Goal: Information Seeking & Learning: Learn about a topic

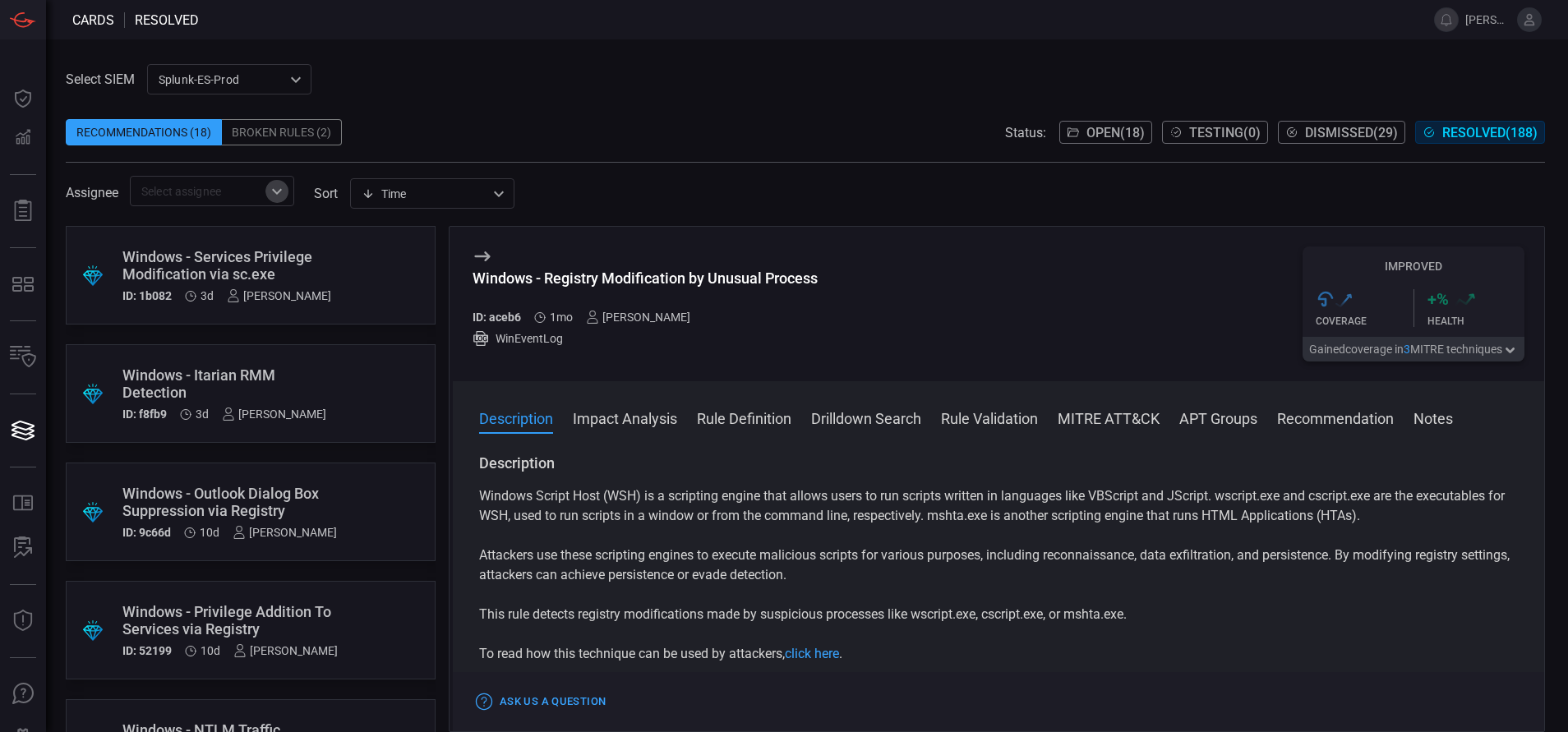
click at [277, 194] on icon "Open" at bounding box center [277, 191] width 20 height 20
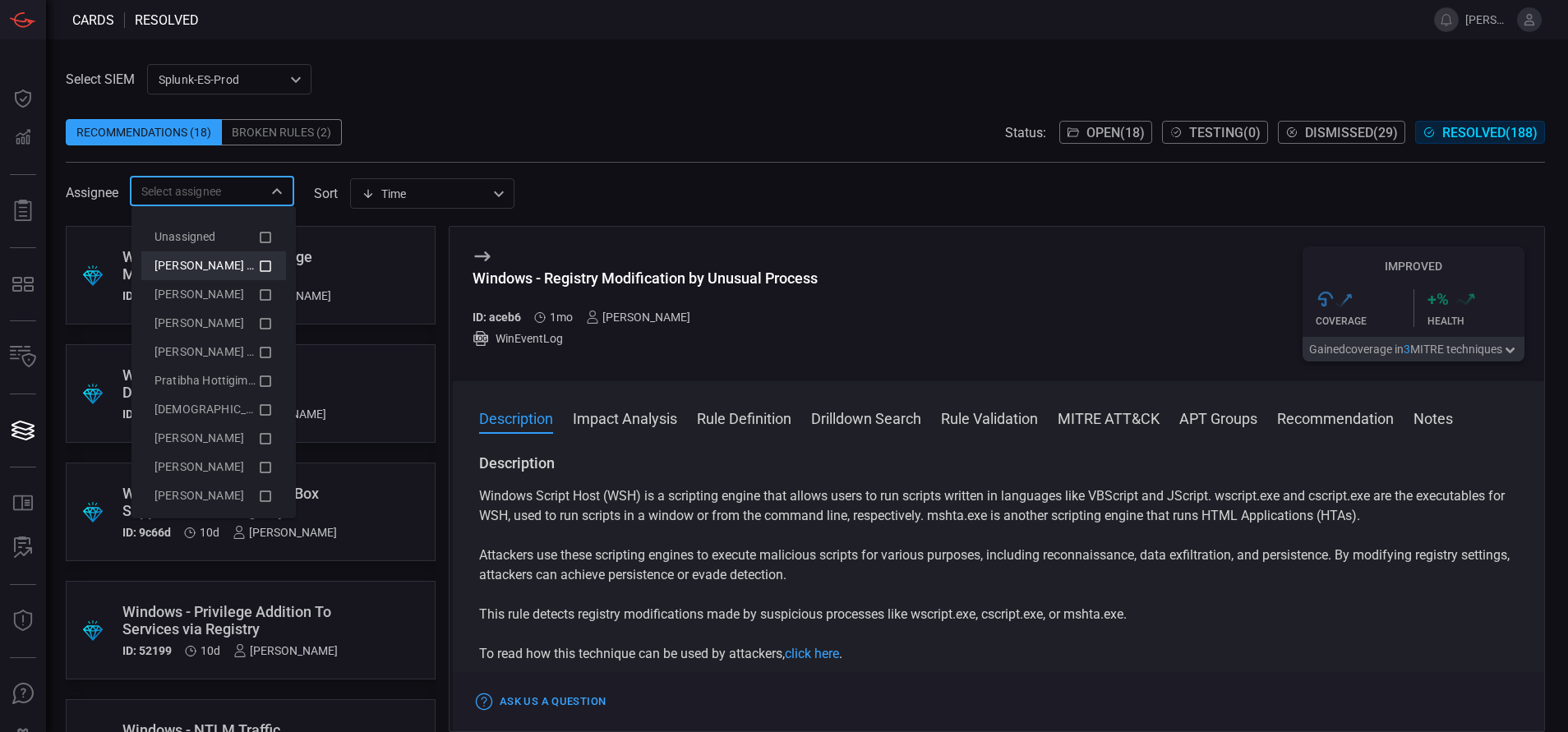
click at [258, 266] on icon at bounding box center [264, 266] width 14 height 20
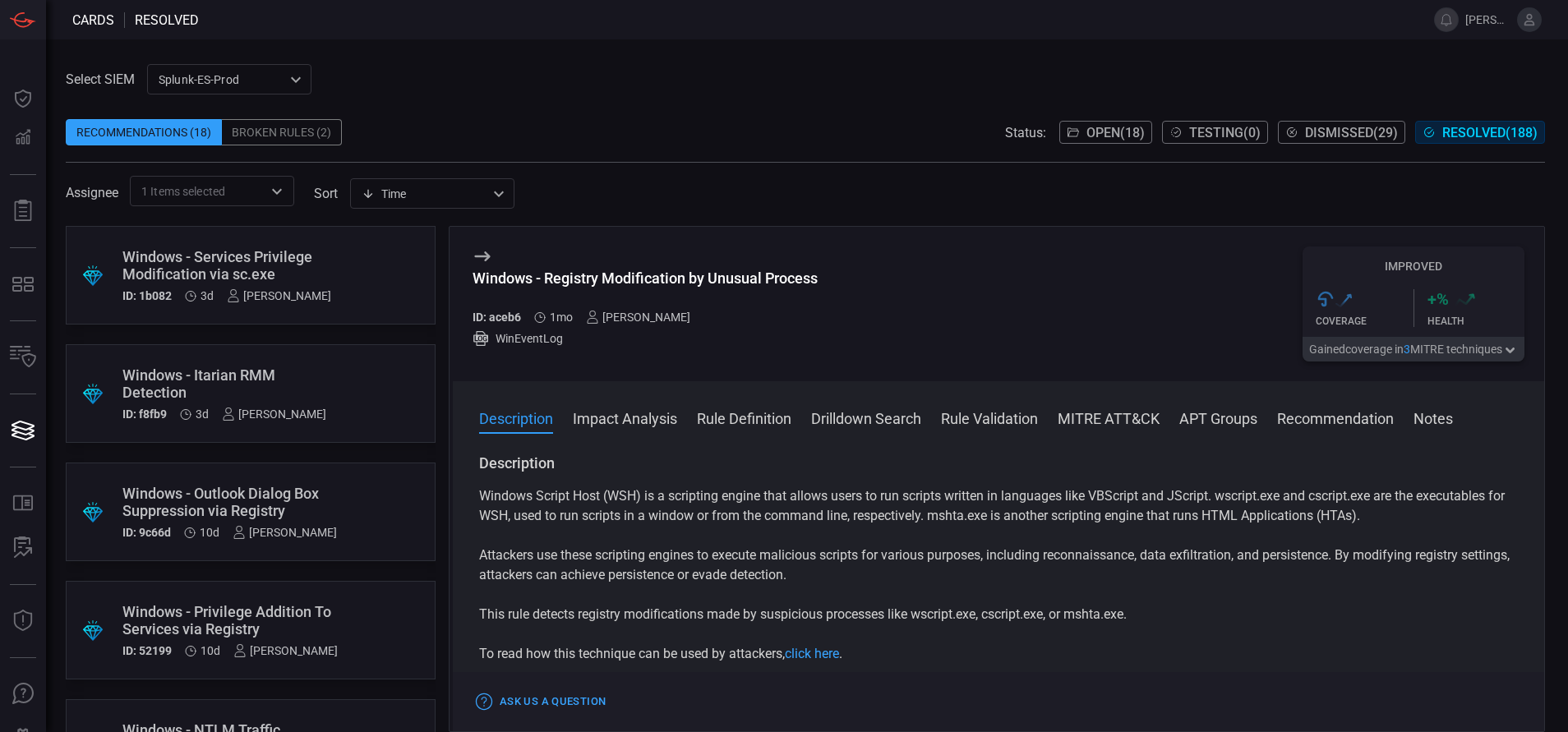
click at [421, 92] on div "Select SIEM Splunk-ES-Prod 0faf634c-0f6c-403d-9a98-5f25c84e76aa ​ Recommendatio…" at bounding box center [805, 136] width 1479 height 142
click at [1093, 123] on button "Open ( 18 )" at bounding box center [1106, 133] width 93 height 23
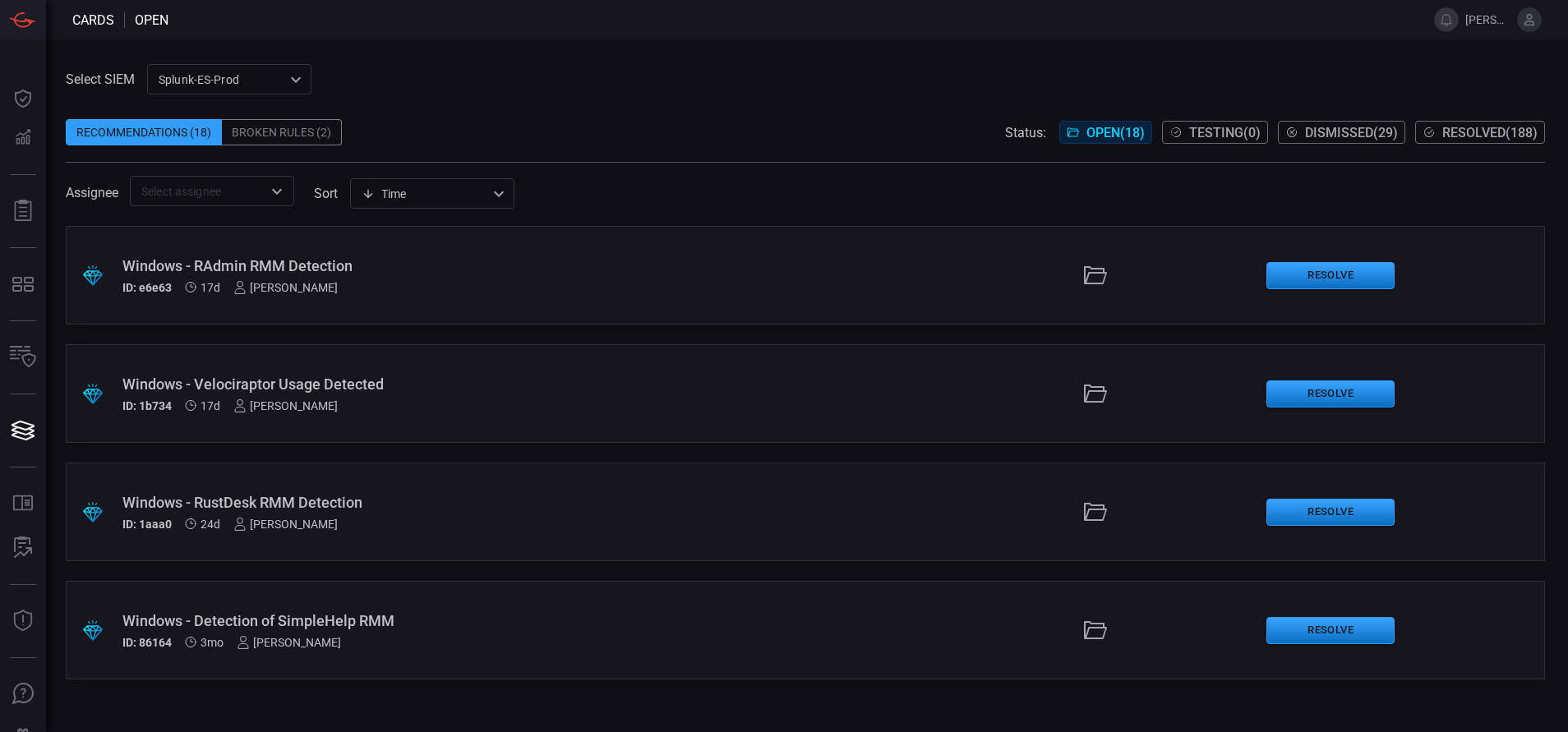
click at [286, 188] on icon "Open" at bounding box center [277, 191] width 20 height 20
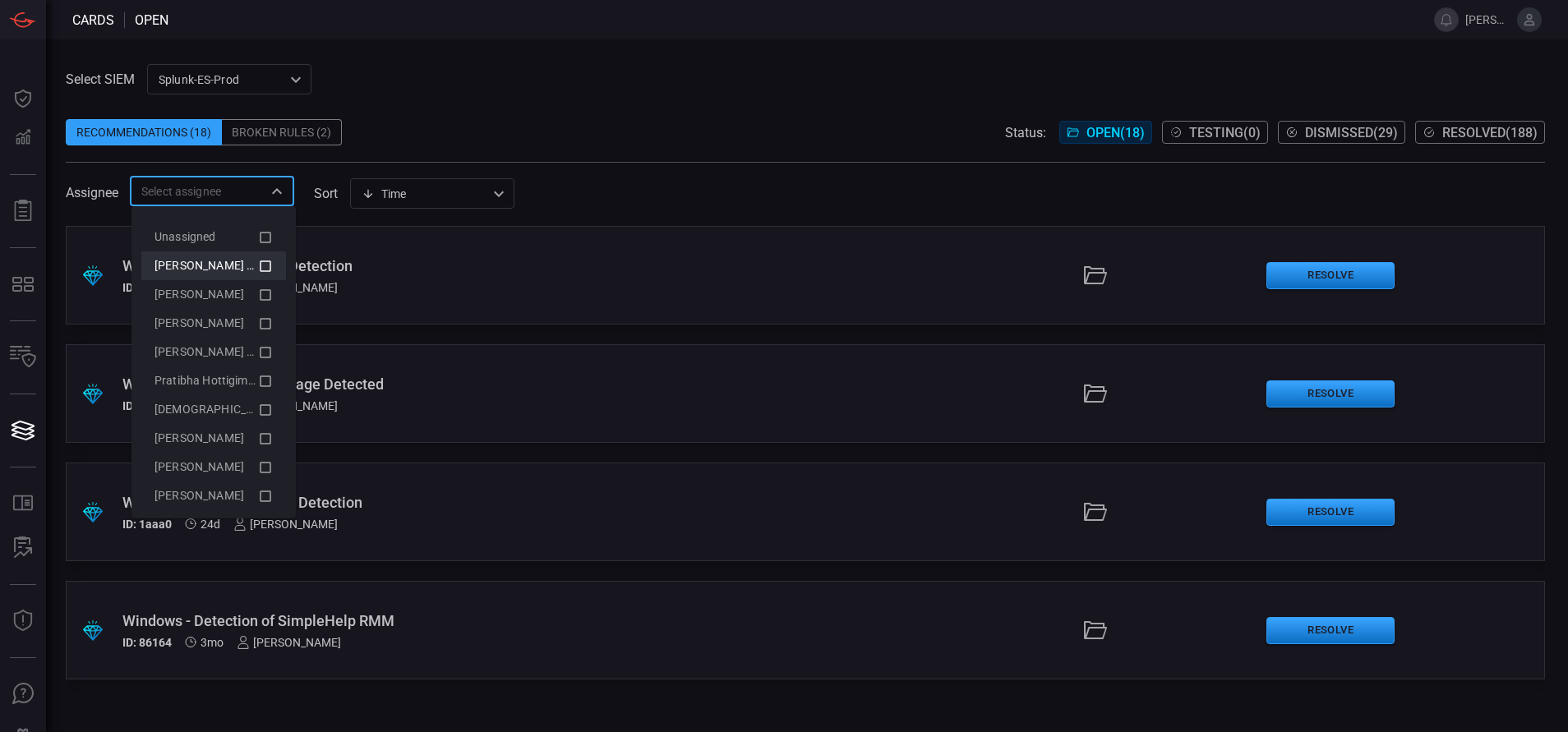
click at [258, 265] on icon at bounding box center [264, 266] width 14 height 20
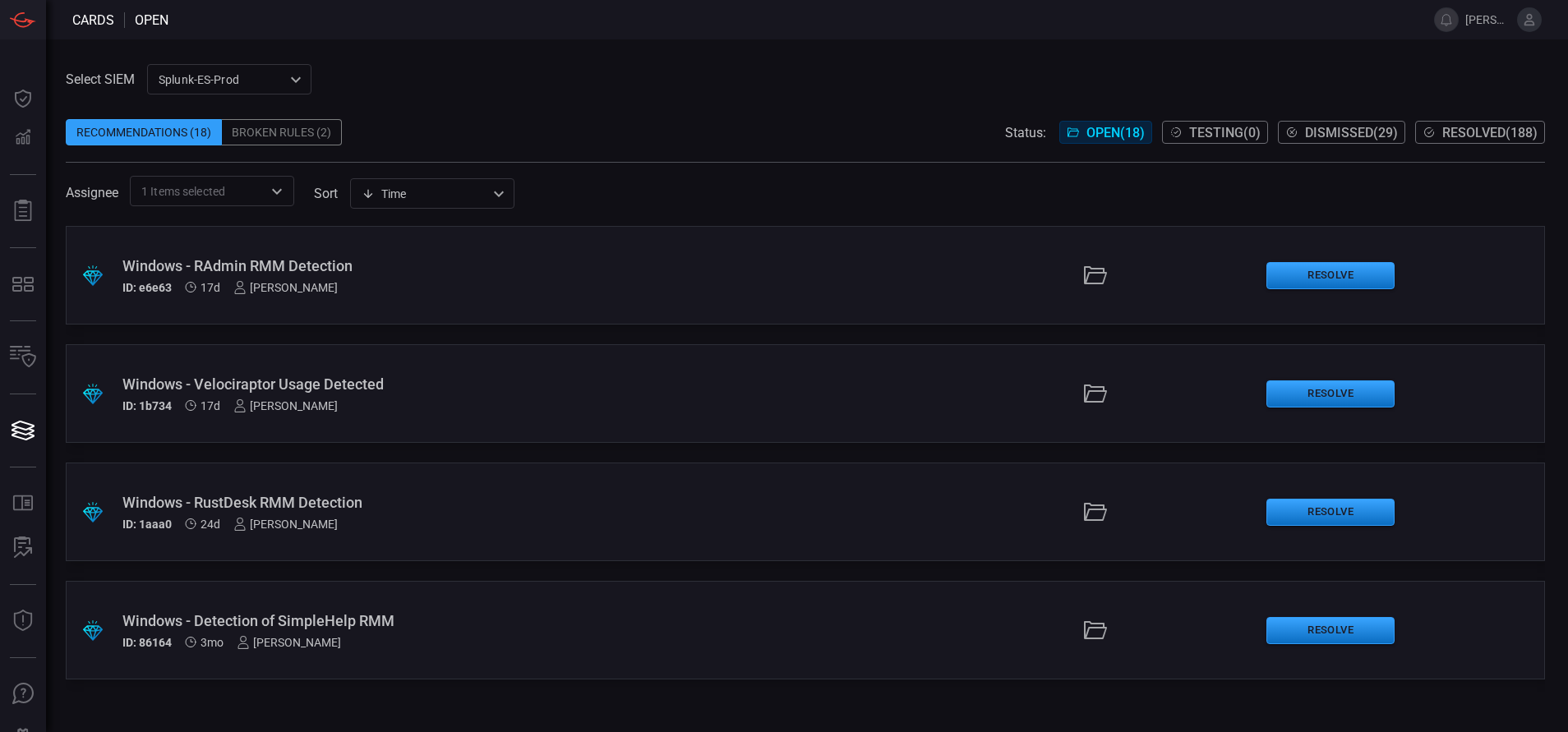
click at [415, 49] on div "Select SIEM Splunk-ES-Prod 0faf634c-0f6c-403d-9a98-5f25c84e76aa ​ Recommendatio…" at bounding box center [807, 386] width 1522 height 693
click at [276, 188] on icon "Open" at bounding box center [277, 191] width 20 height 20
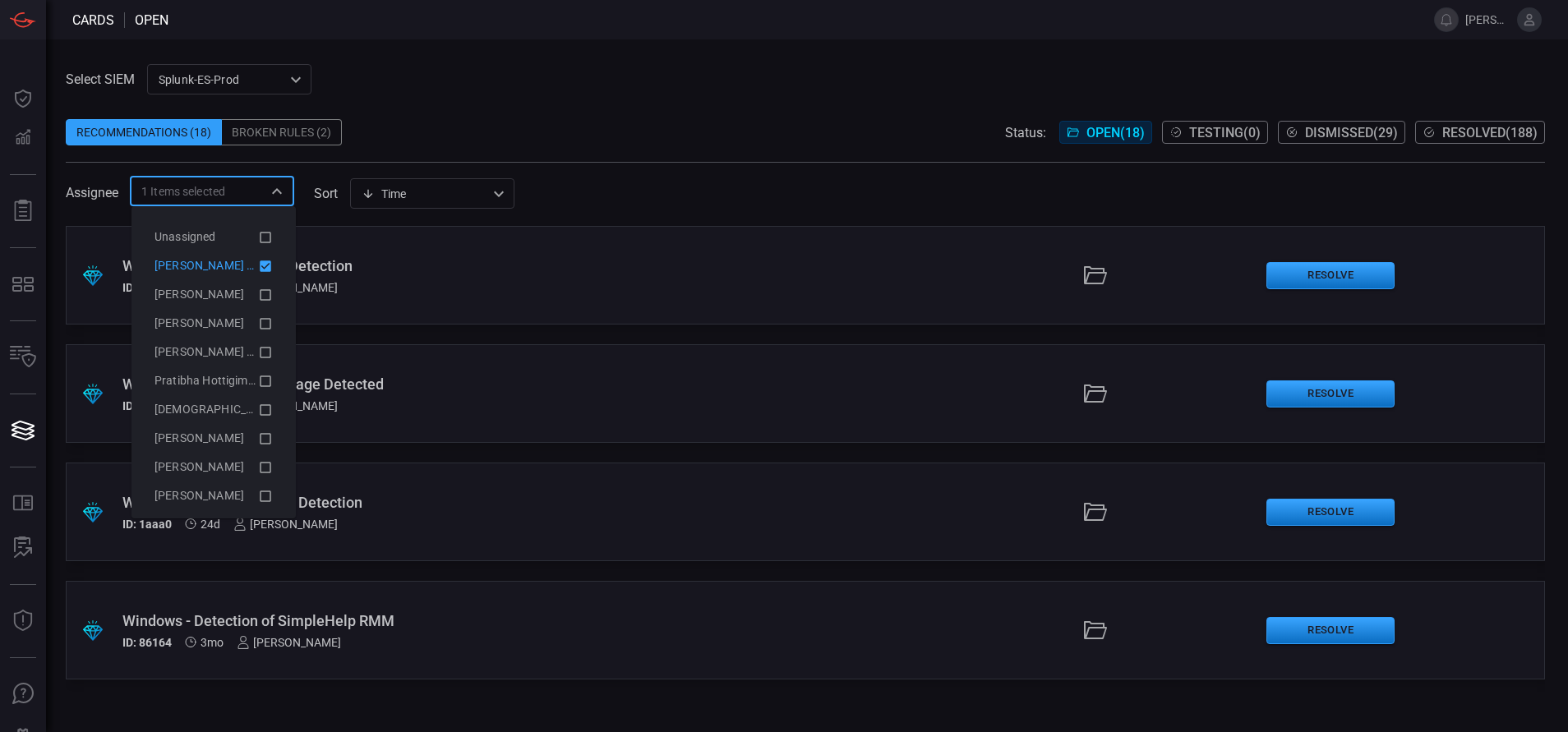
click at [260, 265] on icon at bounding box center [265, 266] width 12 height 12
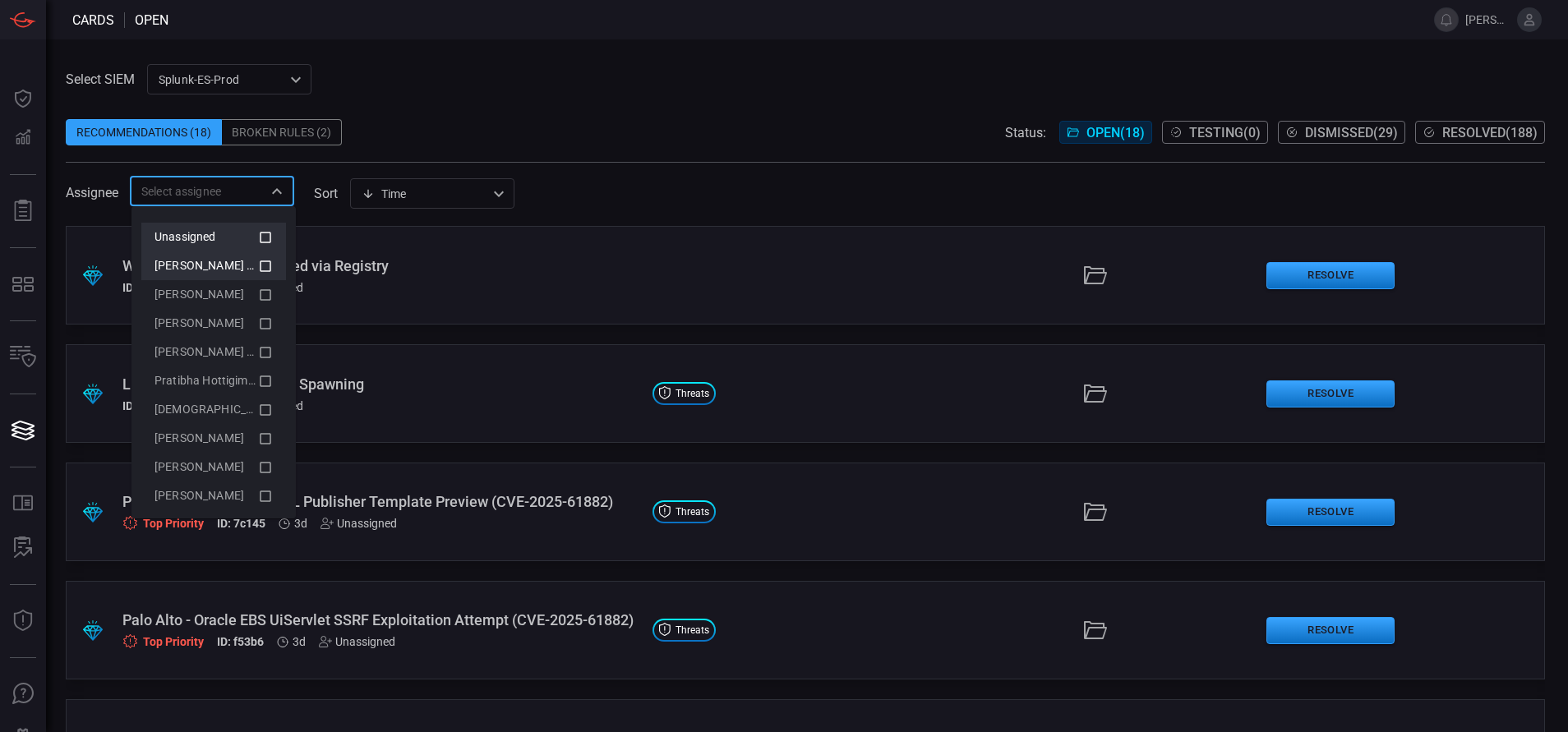
click at [258, 240] on icon at bounding box center [264, 238] width 14 height 20
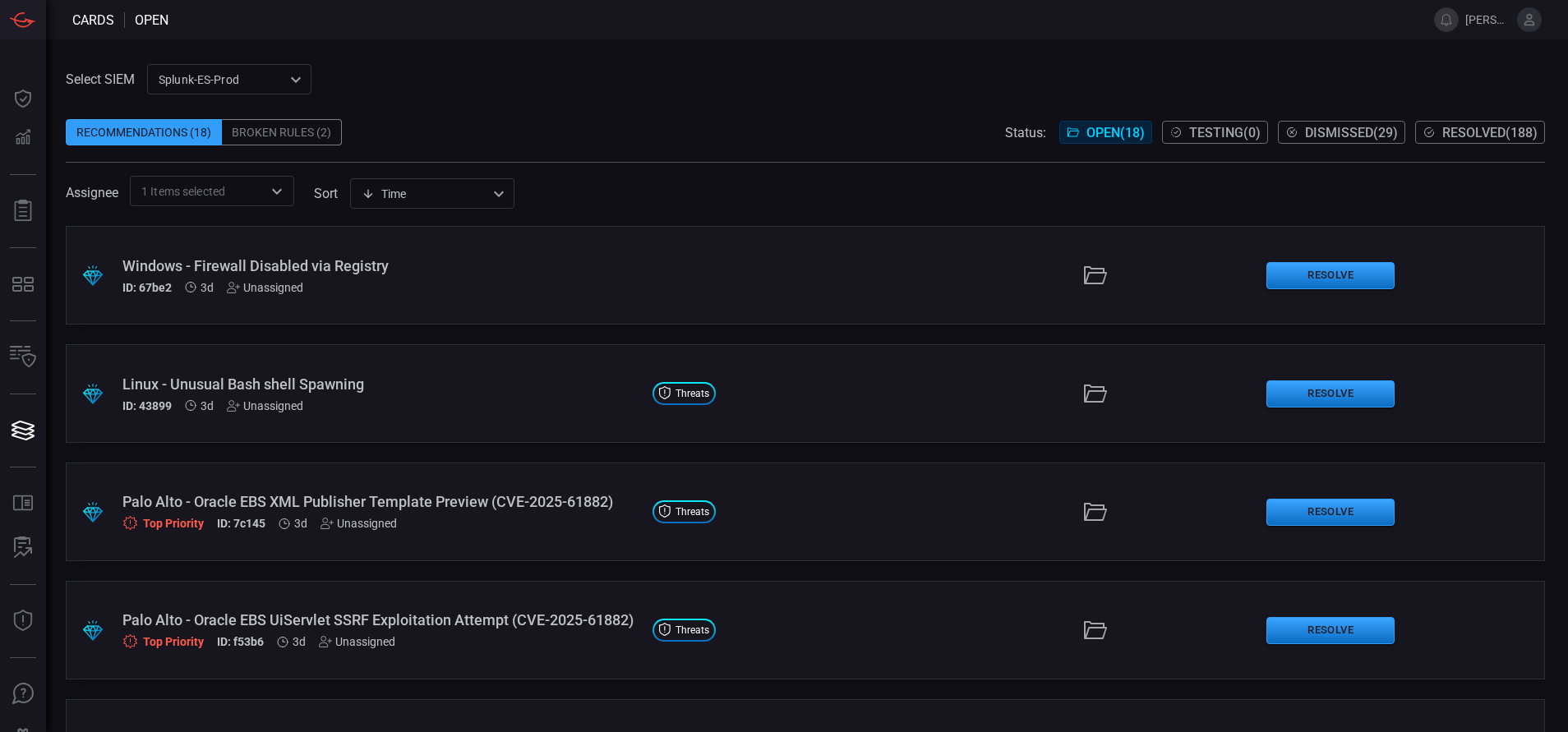
click at [445, 48] on div "Select SIEM Splunk-ES-Prod 0faf634c-0f6c-403d-9a98-5f25c84e76aa ​ Recommendatio…" at bounding box center [807, 386] width 1522 height 693
click at [403, 314] on div ".suggested_cards_icon{fill:url(#suggested_cards_icon);} Windows - Firewall Disa…" at bounding box center [805, 275] width 1479 height 99
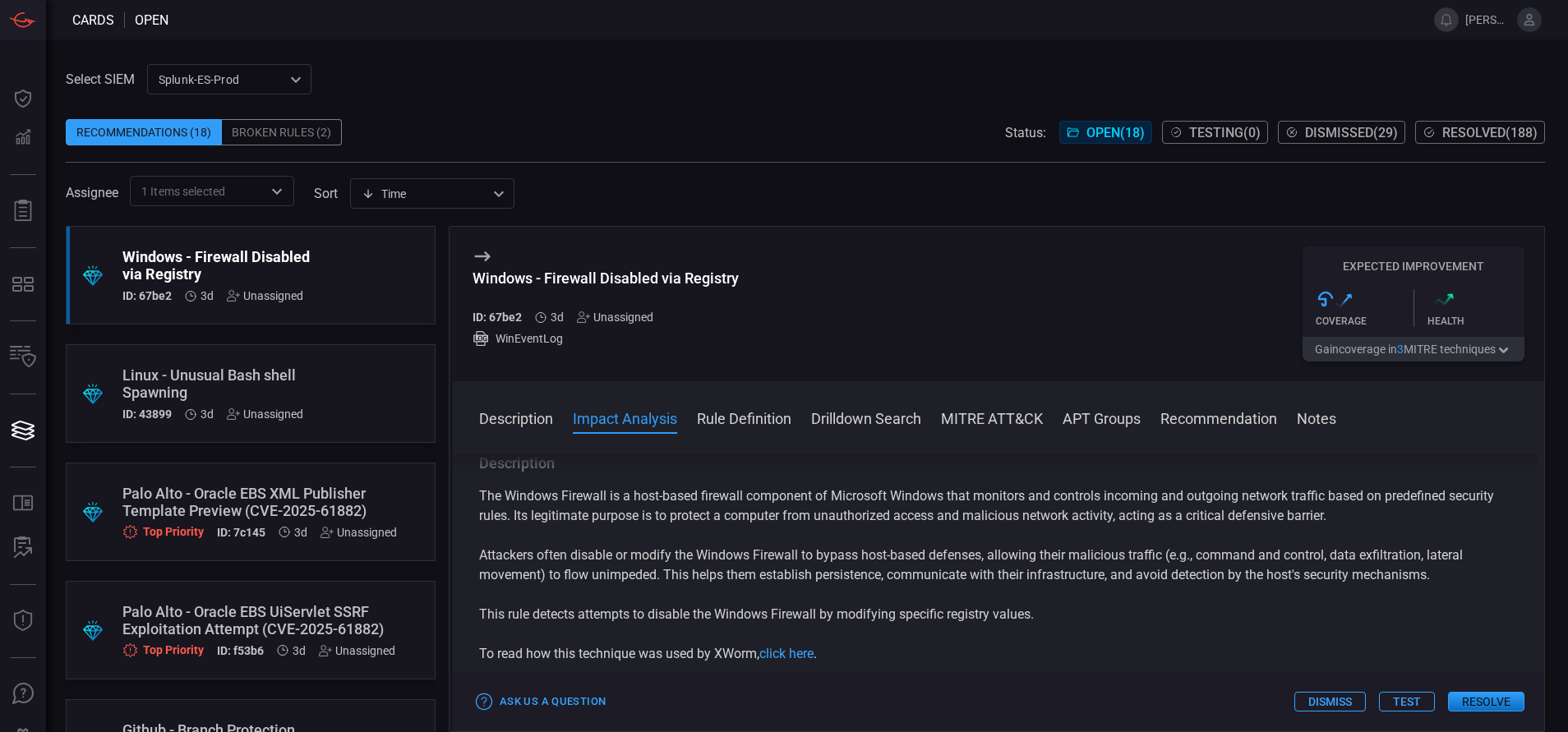
scroll to position [217, 0]
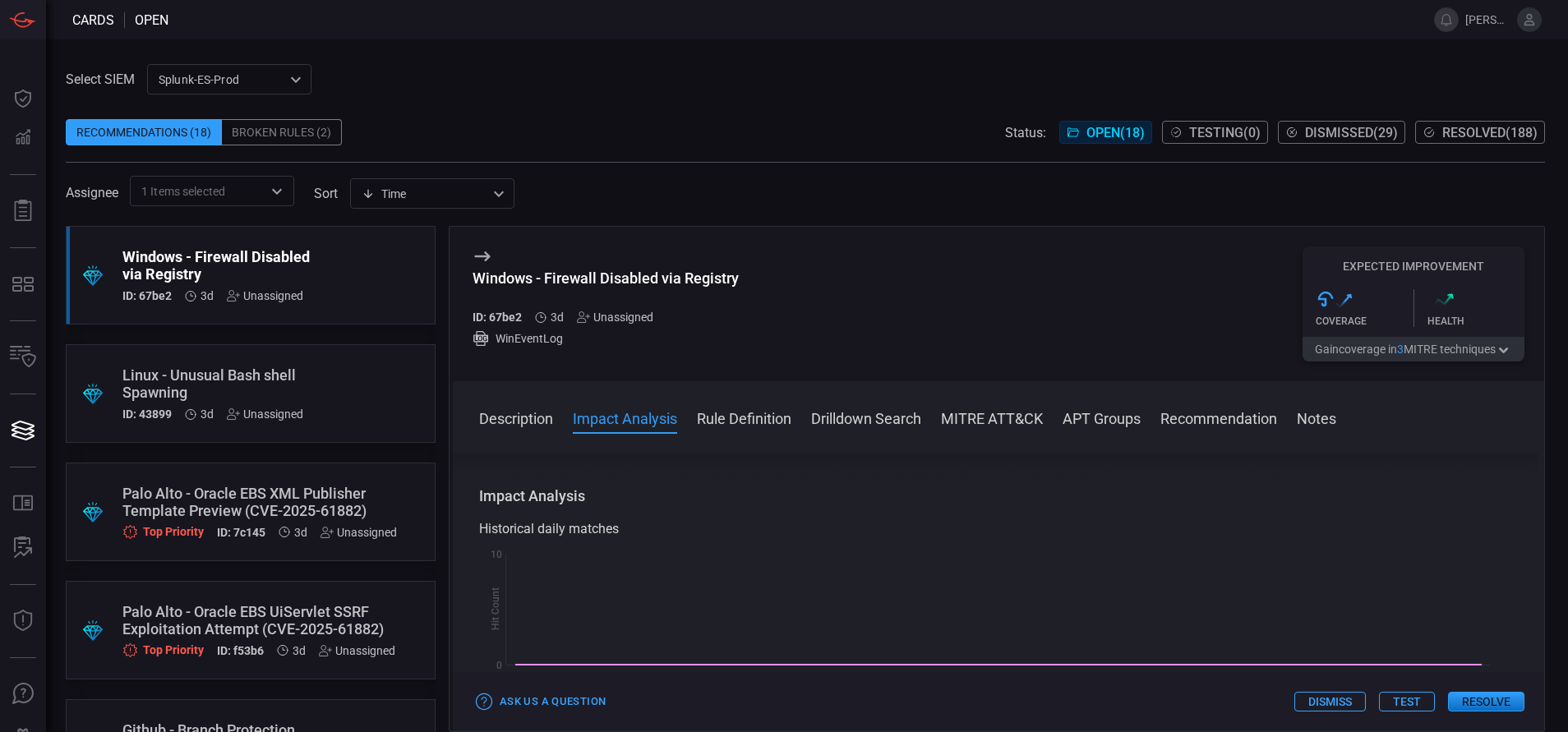
click at [743, 418] on button "Rule Definition" at bounding box center [744, 417] width 94 height 20
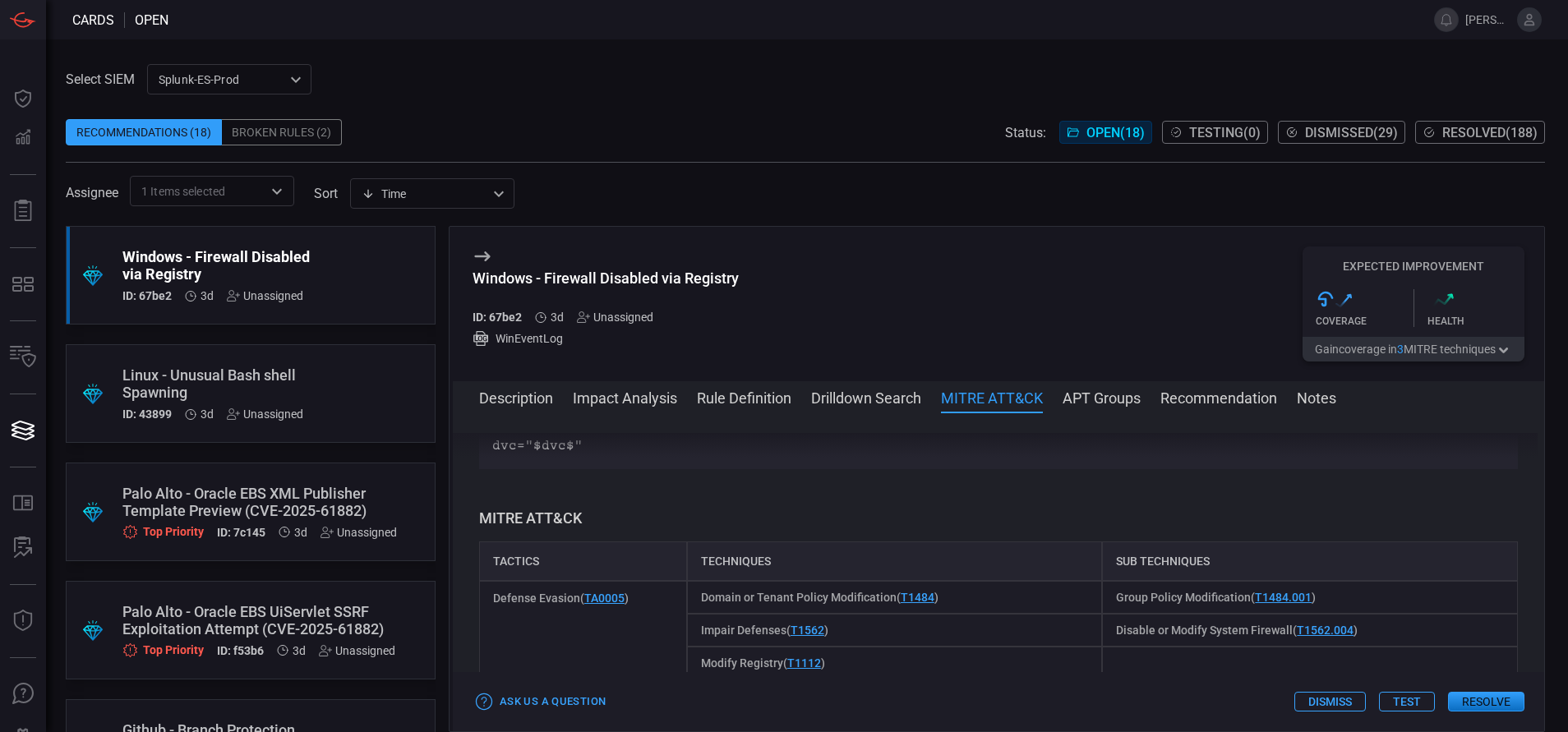
scroll to position [872, 0]
click at [297, 378] on div "Linux - Unusual Bash shell Spawning" at bounding box center [219, 384] width 194 height 35
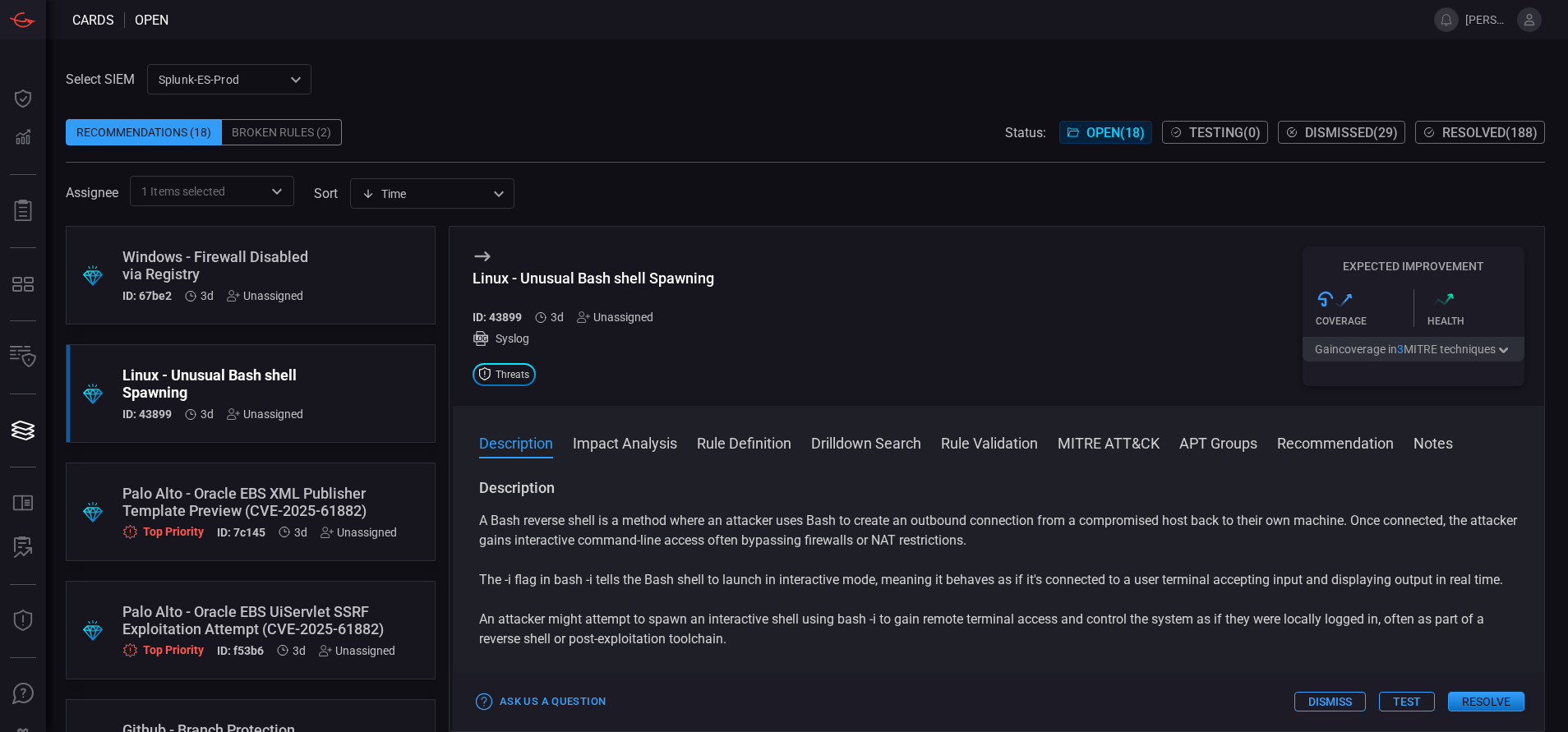
click at [724, 442] on button "Rule Definition" at bounding box center [744, 442] width 94 height 20
